Goal: Task Accomplishment & Management: Use online tool/utility

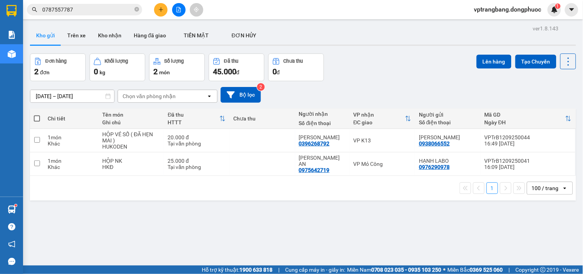
scroll to position [35, 0]
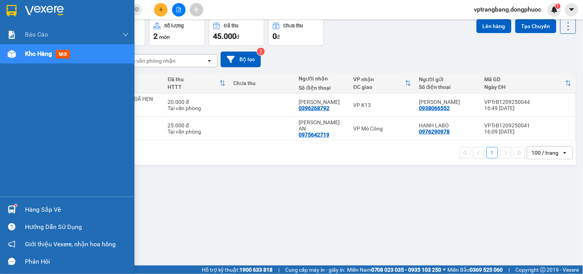
click at [43, 203] on div "Hàng sắp về" at bounding box center [67, 209] width 135 height 17
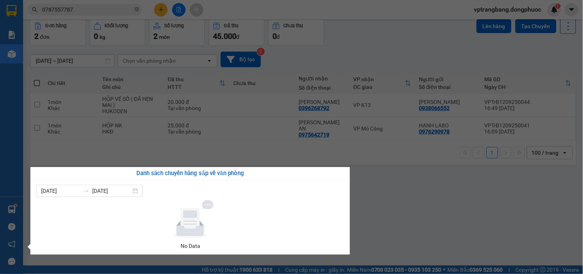
drag, startPoint x: 400, startPoint y: 204, endPoint x: 166, endPoint y: 118, distance: 249.4
click at [396, 203] on section "Kết quả tìm kiếm ( 1877 ) Bộ lọc Mã ĐH Trạng thái Món hàng Tổng cước Chưa cước …" at bounding box center [291, 137] width 583 height 274
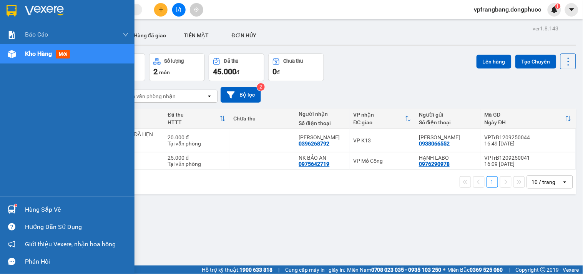
click at [21, 208] on div "Hàng sắp về" at bounding box center [67, 209] width 135 height 17
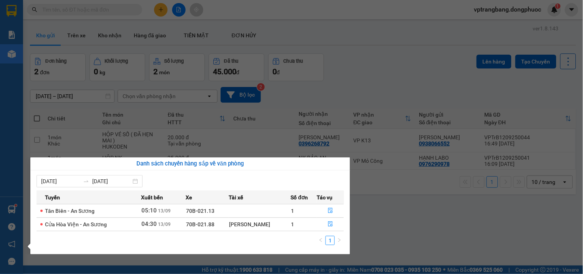
click at [371, 91] on section "Kết quả tìm kiếm ( 0 ) Bộ lọc No Data vptrangbang.dongphuoc 1 Báo cáo Mẫu 1: Bá…" at bounding box center [291, 137] width 583 height 274
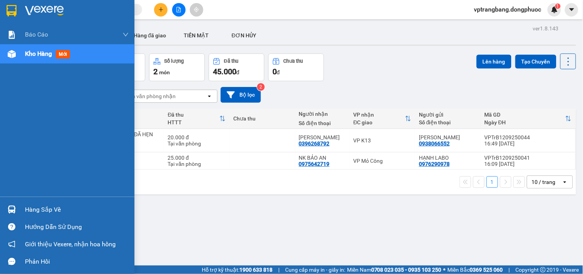
click at [27, 211] on div "Hàng sắp về" at bounding box center [77, 210] width 104 height 12
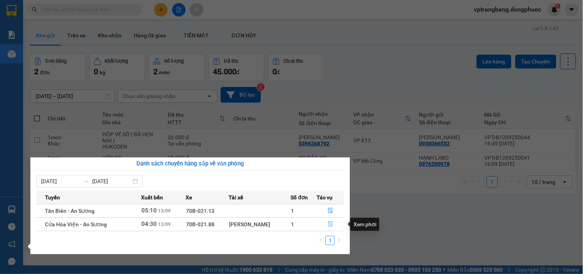
click at [330, 225] on icon "file-done" at bounding box center [330, 223] width 5 height 5
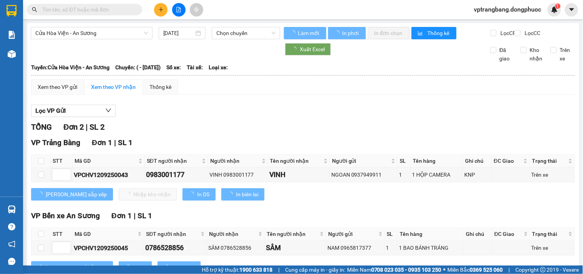
type input "[DATE]"
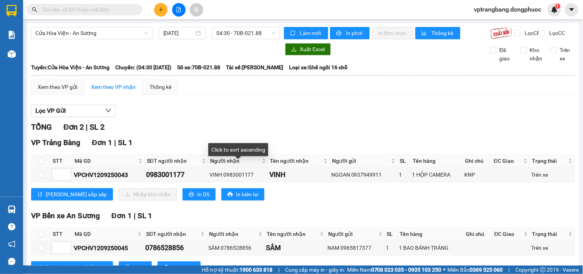
scroll to position [37, 0]
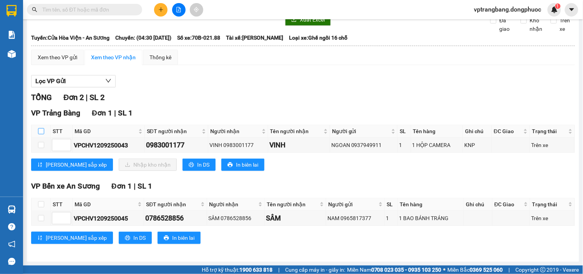
click at [41, 128] on input "checkbox" at bounding box center [41, 131] width 6 height 6
checkbox input "true"
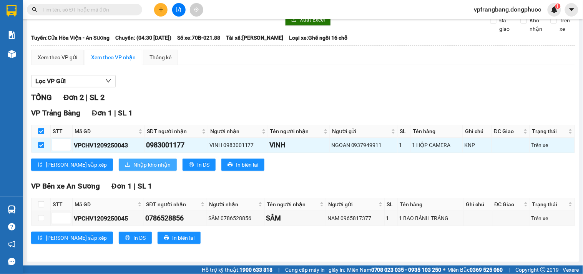
click at [133, 166] on span "Nhập kho nhận" at bounding box center [151, 164] width 37 height 8
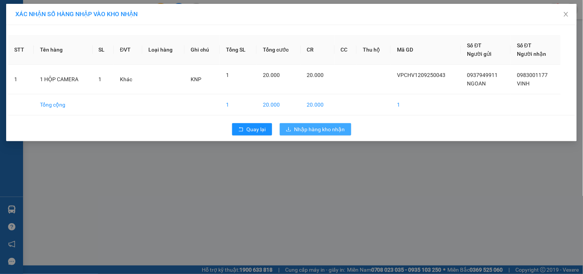
click at [336, 125] on span "Nhập hàng kho nhận" at bounding box center [320, 129] width 51 height 8
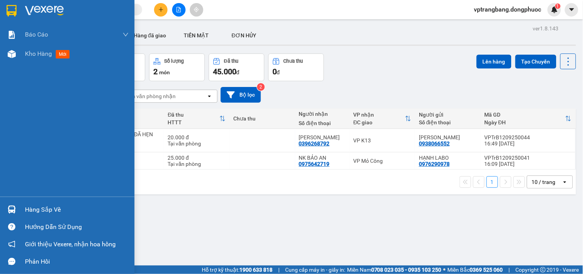
drag, startPoint x: 38, startPoint y: 210, endPoint x: 58, endPoint y: 206, distance: 19.8
click at [38, 208] on div "Hàng sắp về" at bounding box center [77, 210] width 104 height 12
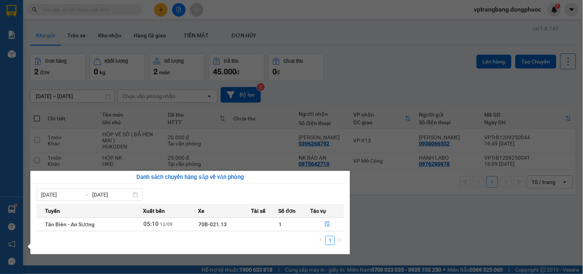
click at [391, 215] on section "Kết quả tìm kiếm ( 0 ) Bộ lọc No Data vptrangbang.dongphuoc 1 Báo cáo Mẫu 1: Bá…" at bounding box center [291, 137] width 583 height 274
